Goal: Task Accomplishment & Management: Use online tool/utility

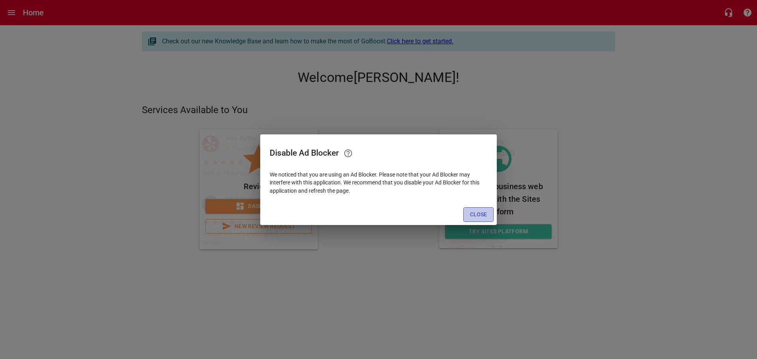
click at [476, 218] on span "Close" at bounding box center [478, 215] width 17 height 10
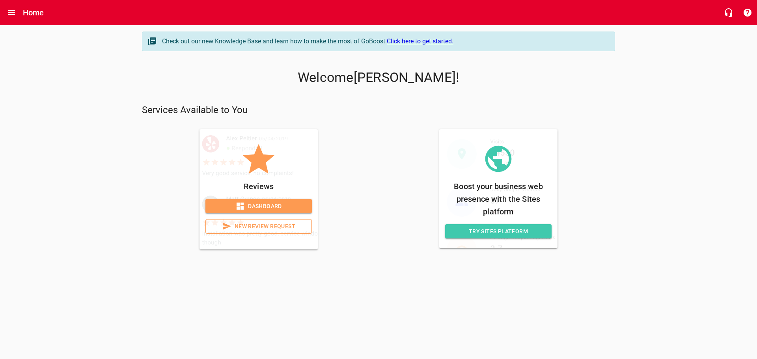
click at [268, 228] on span "New Review Request" at bounding box center [258, 227] width 93 height 10
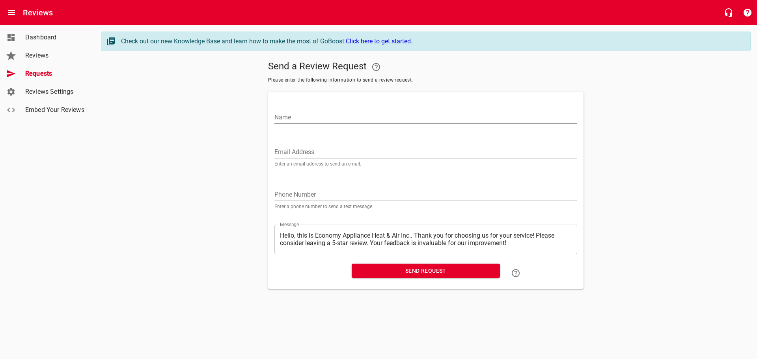
click at [295, 114] on input "Name" at bounding box center [425, 117] width 303 height 13
paste input "[PERSON_NAME]"
type input "[PERSON_NAME]"
click at [328, 152] on input "Email Address" at bounding box center [425, 152] width 303 height 13
paste input "[EMAIL_ADDRESS][DOMAIN_NAME]"
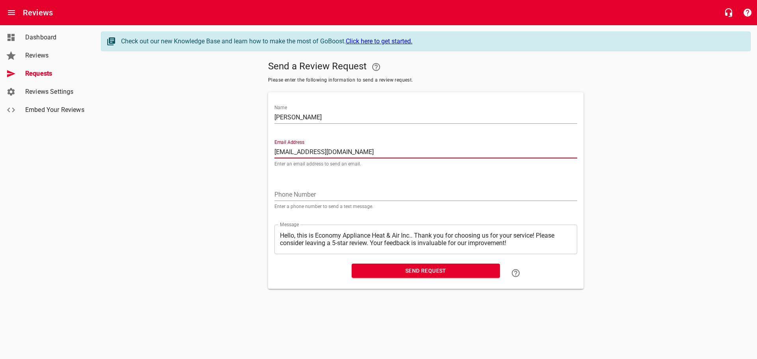
type input "[EMAIL_ADDRESS][DOMAIN_NAME]"
click at [391, 273] on span "Send Request" at bounding box center [426, 271] width 136 height 10
